Goal: Find specific page/section: Find specific page/section

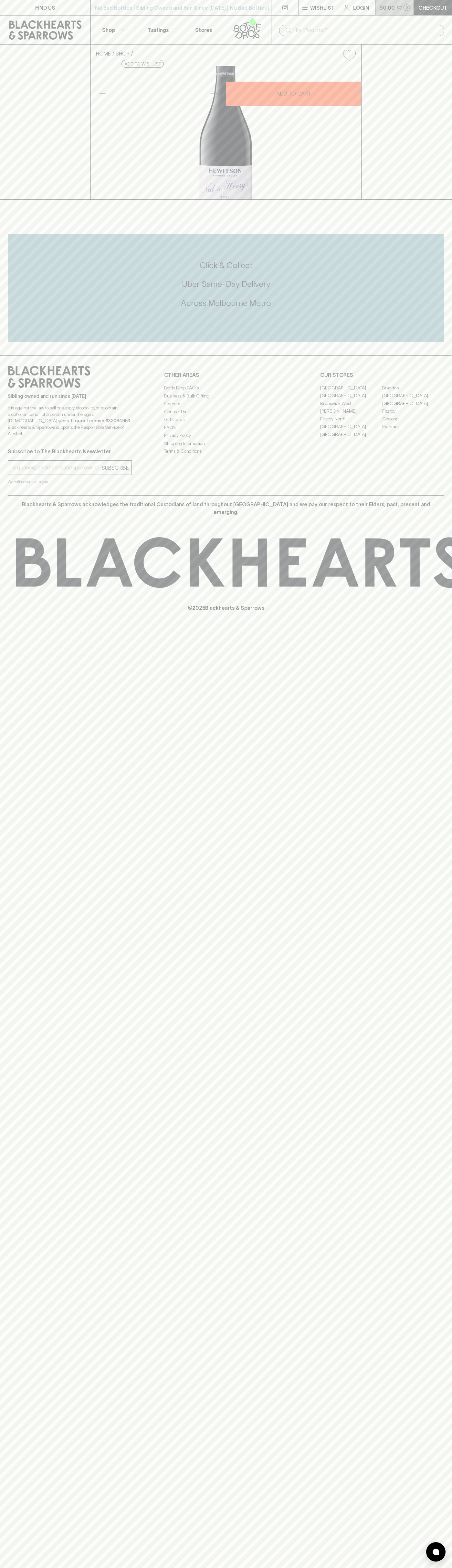
click at [386, 7] on p "$0.00" at bounding box center [386, 7] width 15 height 8
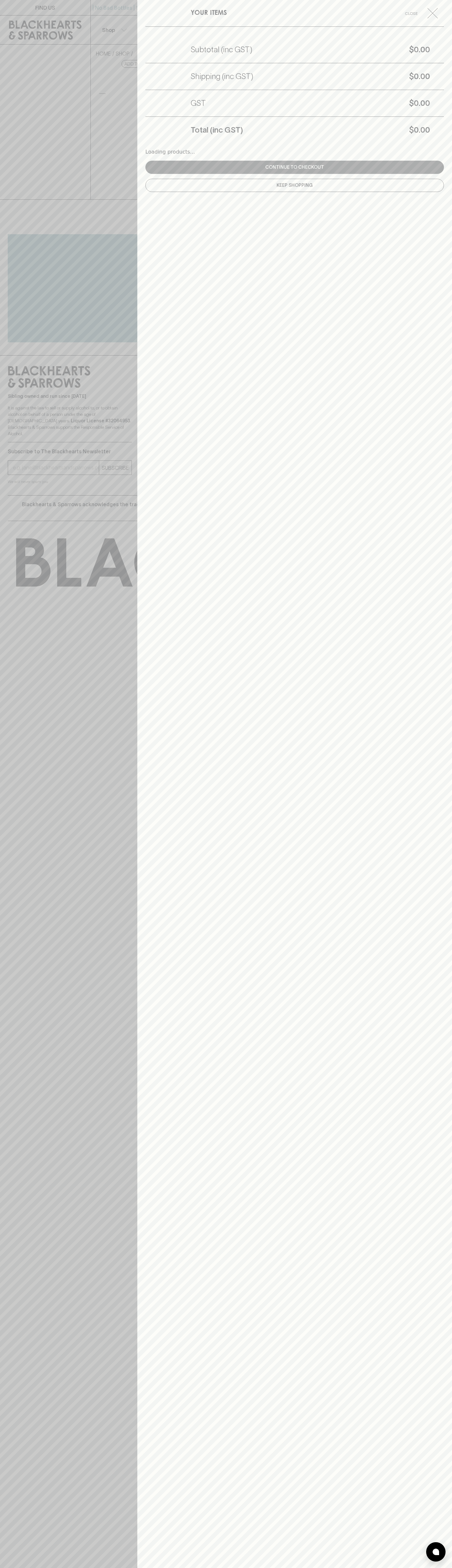
click at [437, 1407] on div "YOUR ITEMS Close Subtotal (inc GST) $0.00 Shipping (inc GST) $0.00 GST $0.00 To…" at bounding box center [294, 784] width 314 height 1568
click at [275, 1567] on html "FIND US | No Bad Bottles | Sibling Owned and Run Since 2006 | No Bad Bottles | …" at bounding box center [226, 784] width 452 height 1568
click at [23, 251] on div at bounding box center [226, 784] width 452 height 1568
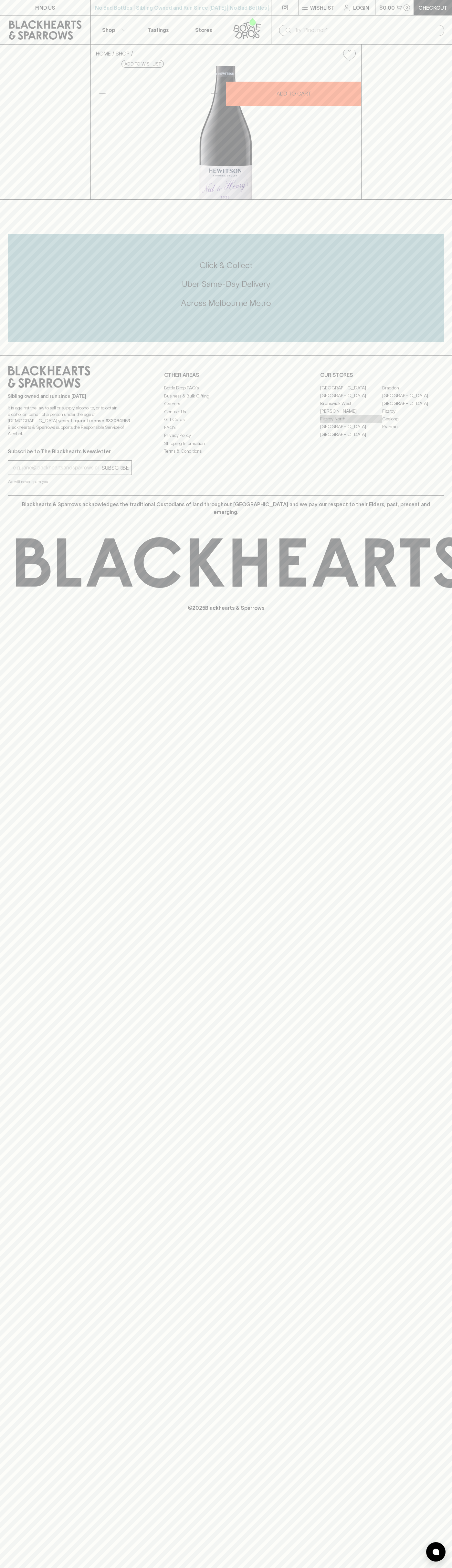
click at [351, 422] on link "Fitzroy North" at bounding box center [351, 419] width 62 height 8
